Goal: Task Accomplishment & Management: Manage account settings

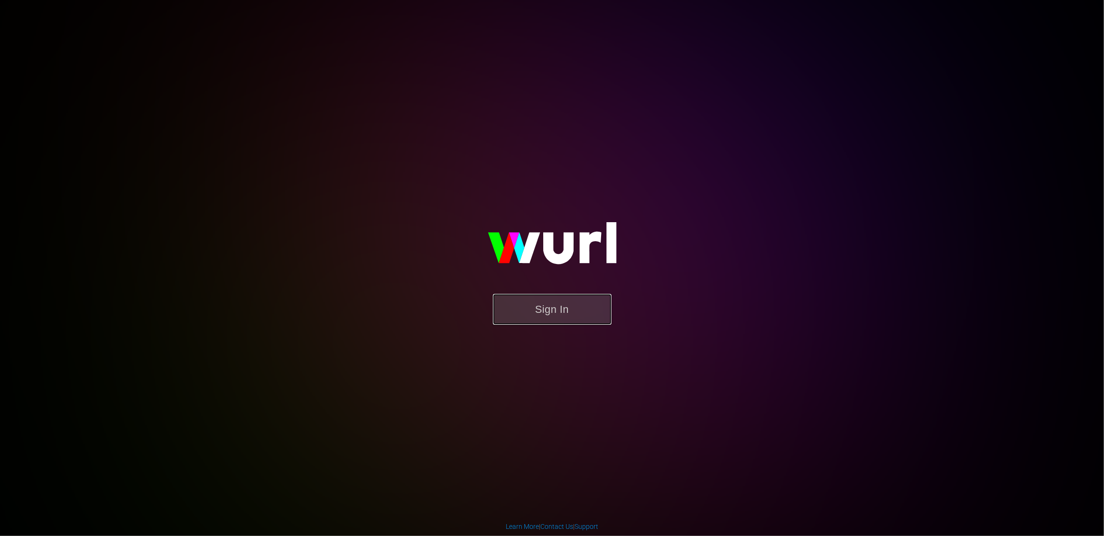
click at [534, 308] on button "Sign In" at bounding box center [552, 309] width 119 height 31
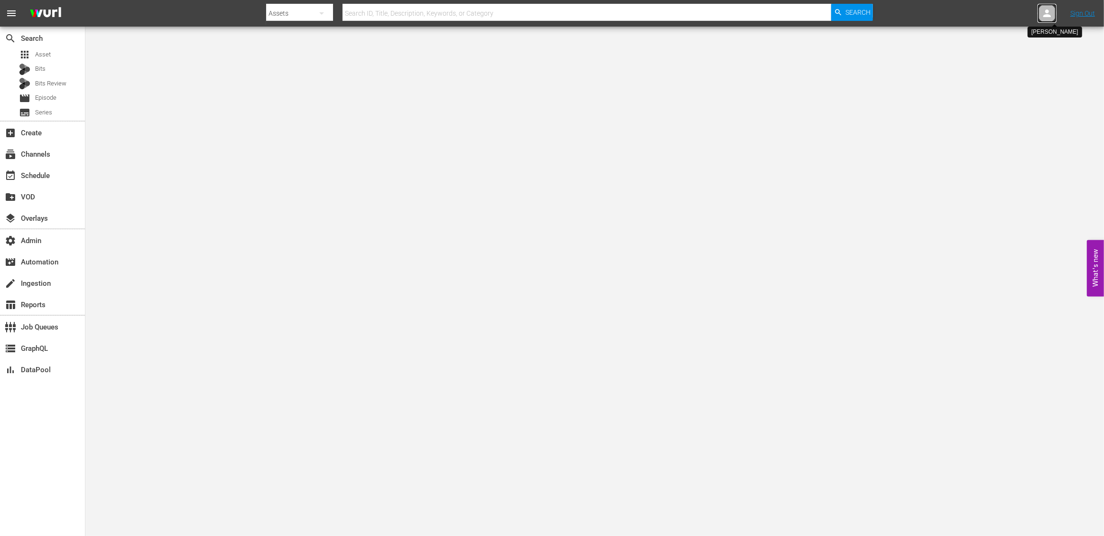
click at [1042, 15] on icon at bounding box center [1047, 13] width 11 height 11
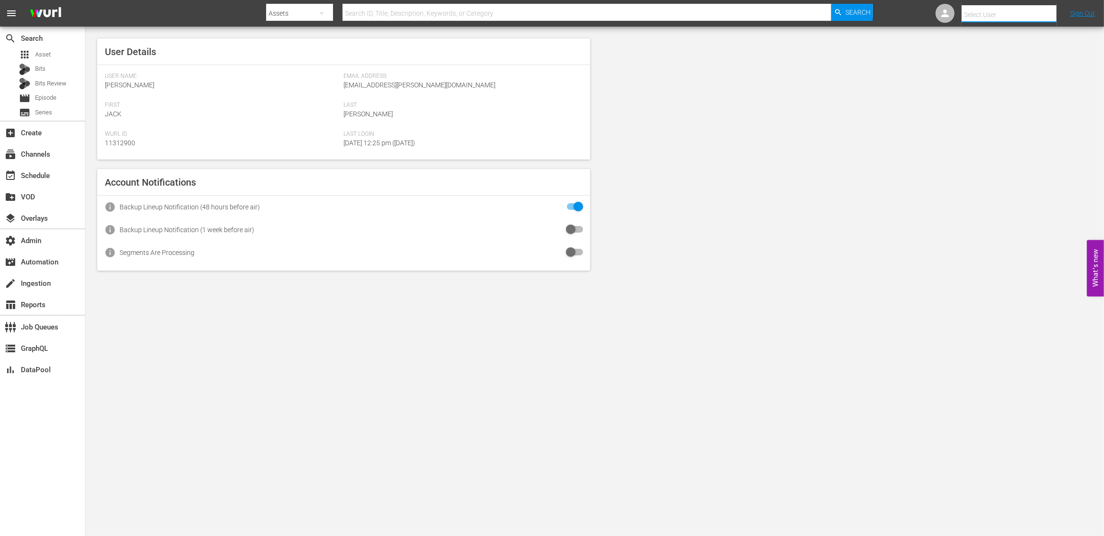
click at [983, 15] on input "text" at bounding box center [1022, 14] width 121 height 23
drag, startPoint x: 598, startPoint y: 127, endPoint x: 672, endPoint y: 104, distance: 77.5
click at [599, 127] on div "User Details User Name: [PERSON_NAME] Email Address: [EMAIL_ADDRESS][PERSON_NAM…" at bounding box center [594, 155] width 1019 height 256
click at [550, 312] on body "menu Search By Assets Search ID, Title, Description, Keywords, or Category Sear…" at bounding box center [552, 268] width 1104 height 536
